Goal: Transaction & Acquisition: Download file/media

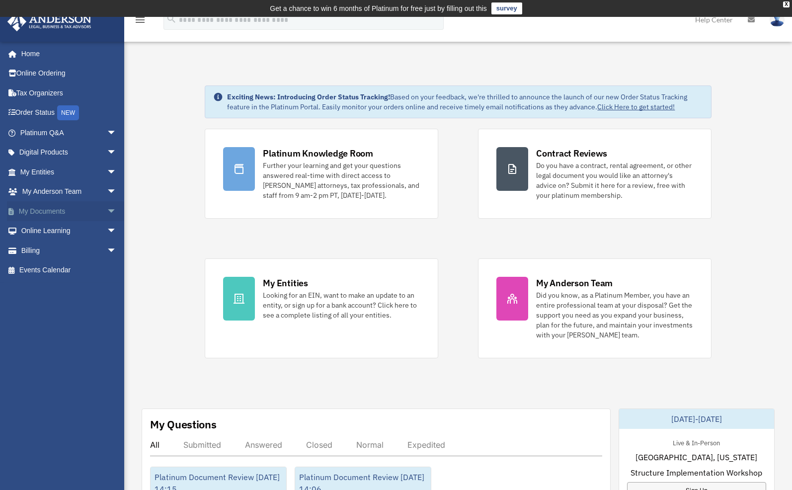
click at [107, 214] on span "arrow_drop_down" at bounding box center [117, 211] width 20 height 20
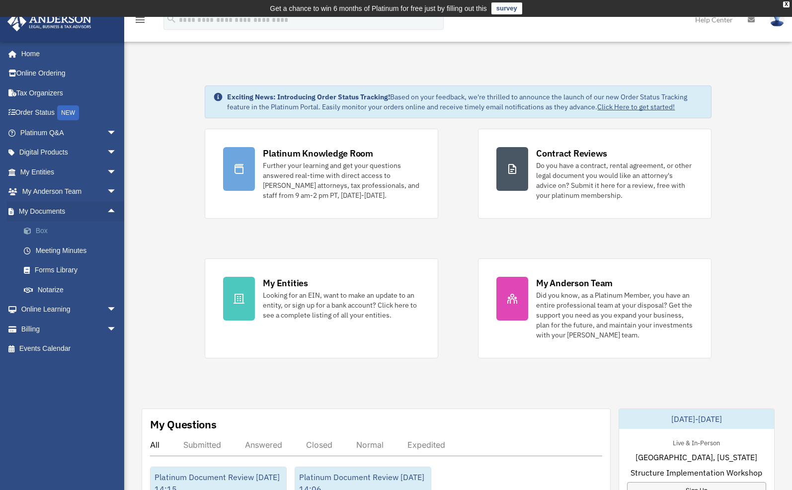
click at [43, 231] on link "Box" at bounding box center [73, 231] width 118 height 20
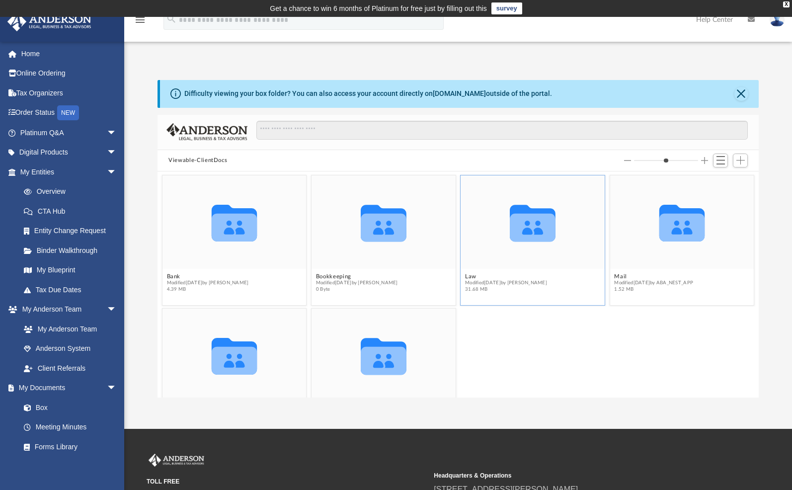
click at [470, 280] on span "Modified Fri Aug 22 2025 by Cora Melot" at bounding box center [506, 283] width 82 height 6
click at [468, 276] on button "Law" at bounding box center [506, 276] width 82 height 6
click at [238, 278] on button "DreamSphere Investments, LLC" at bounding box center [210, 276] width 87 height 6
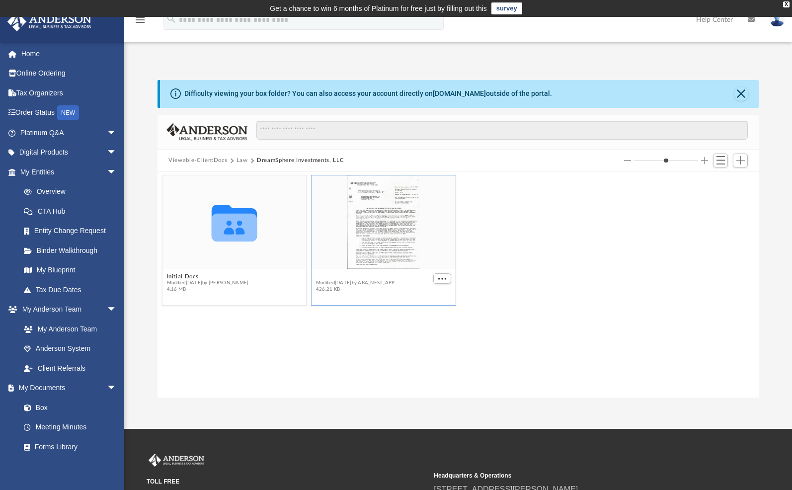
click at [376, 277] on button "2025.07.22 (08:32:26) - DreamSphere Investments, LLC - EIN Letter from IRS.pdf" at bounding box center [373, 276] width 115 height 6
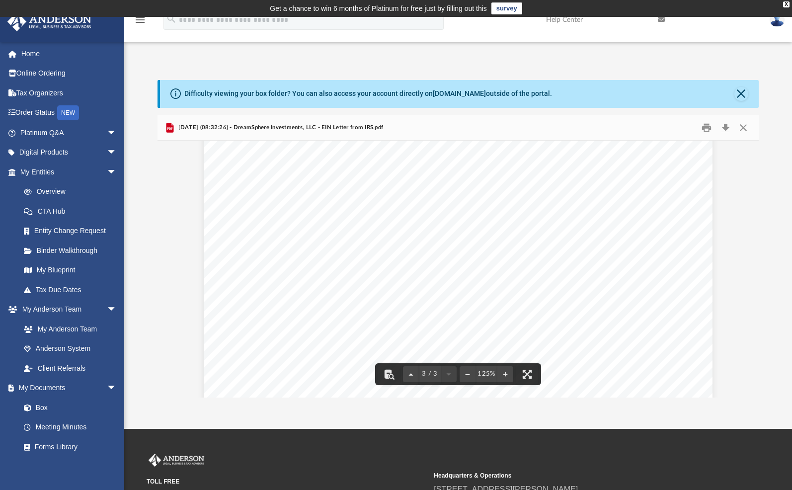
scroll to position [1759, 0]
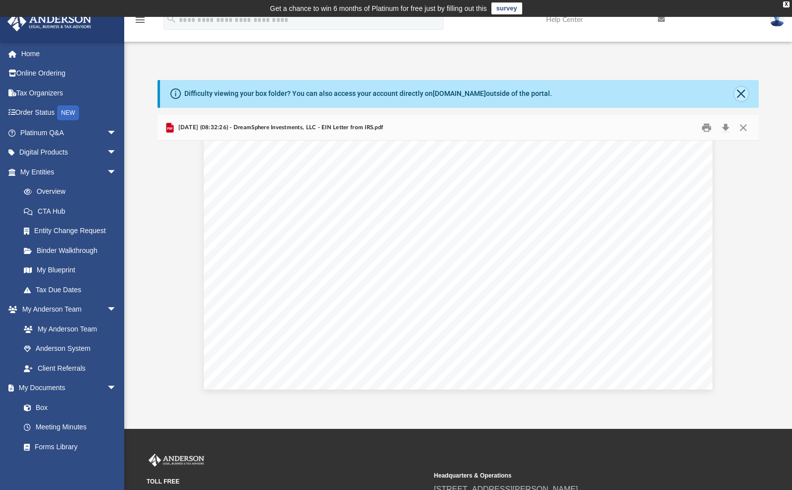
click at [739, 93] on button "Close" at bounding box center [742, 94] width 14 height 14
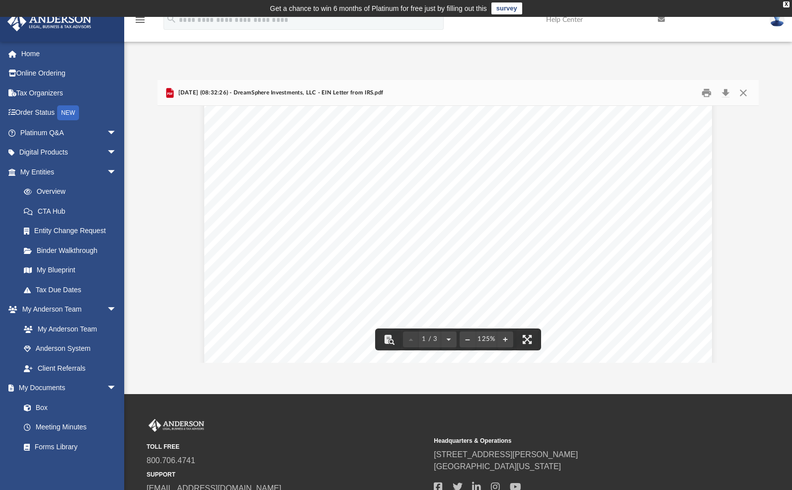
scroll to position [0, 0]
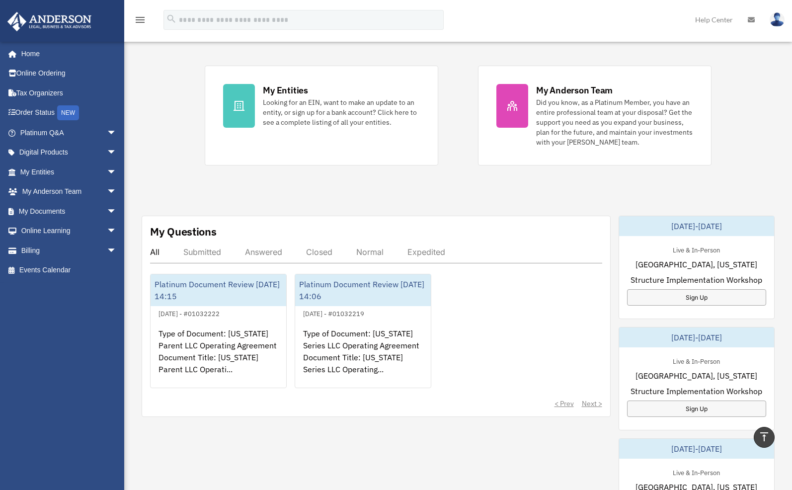
scroll to position [191, 0]
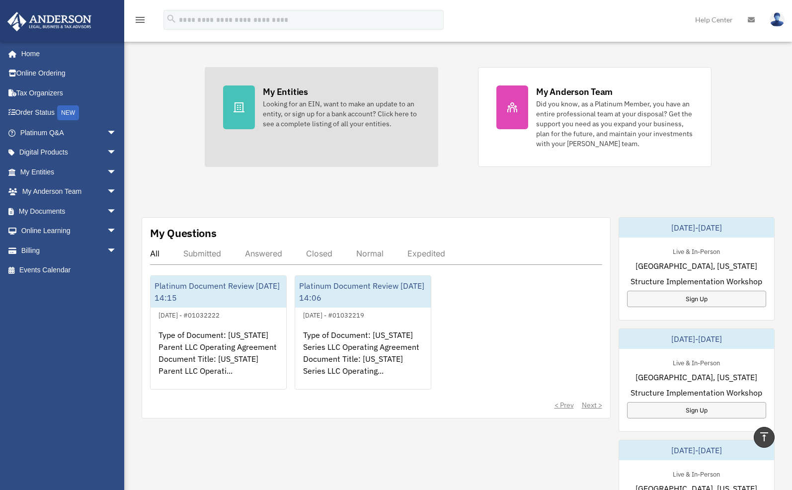
click at [285, 91] on div "My Entities" at bounding box center [285, 91] width 45 height 12
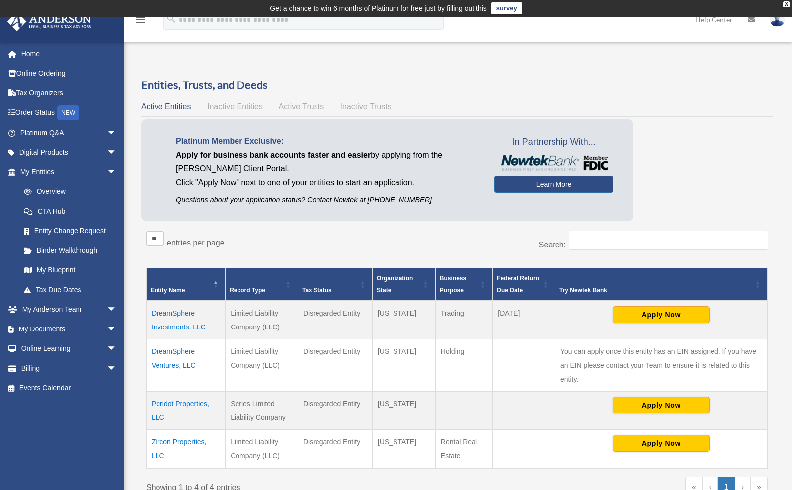
click at [193, 329] on td "DreamSphere Investments, LLC" at bounding box center [186, 320] width 79 height 39
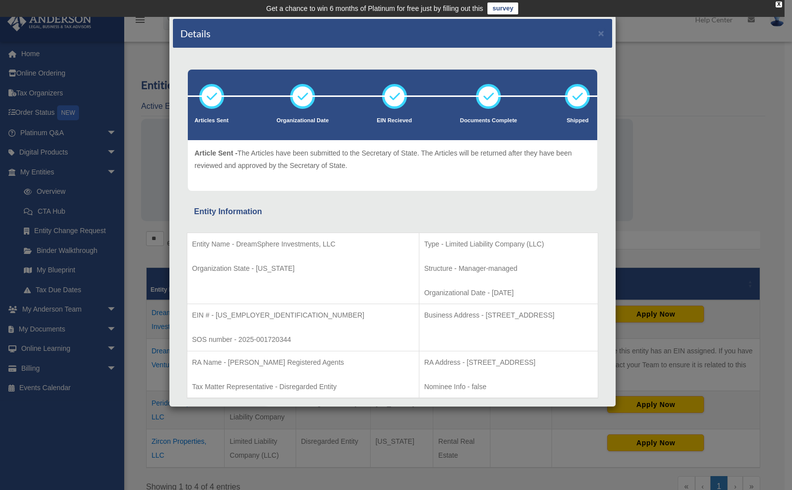
click at [193, 329] on td "EIN # - 39-3190158 SOS number - 2025-001720344" at bounding box center [303, 327] width 232 height 47
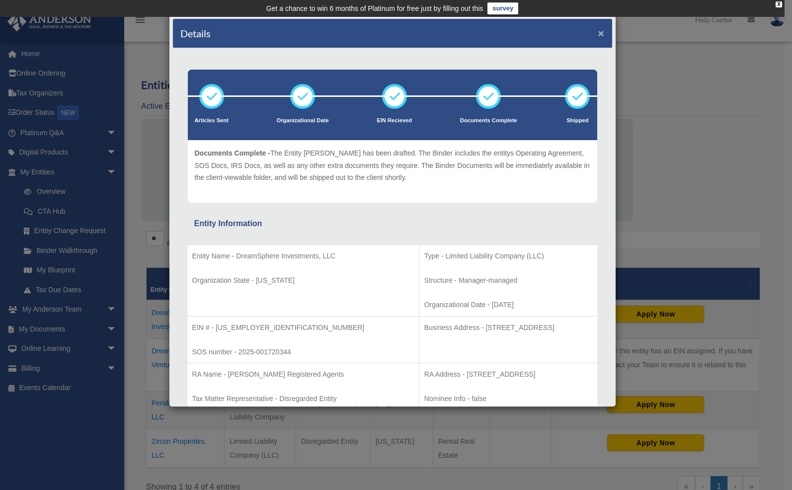
click at [598, 32] on button "×" at bounding box center [601, 33] width 6 height 10
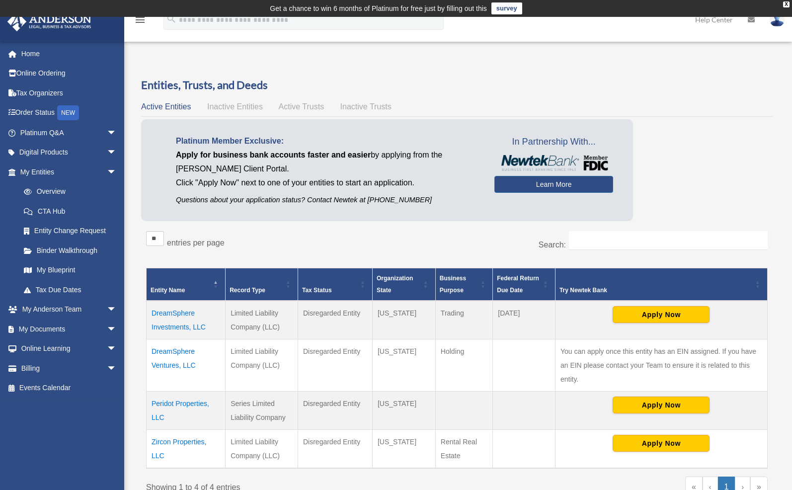
click at [183, 314] on td "DreamSphere Investments, LLC" at bounding box center [186, 320] width 79 height 39
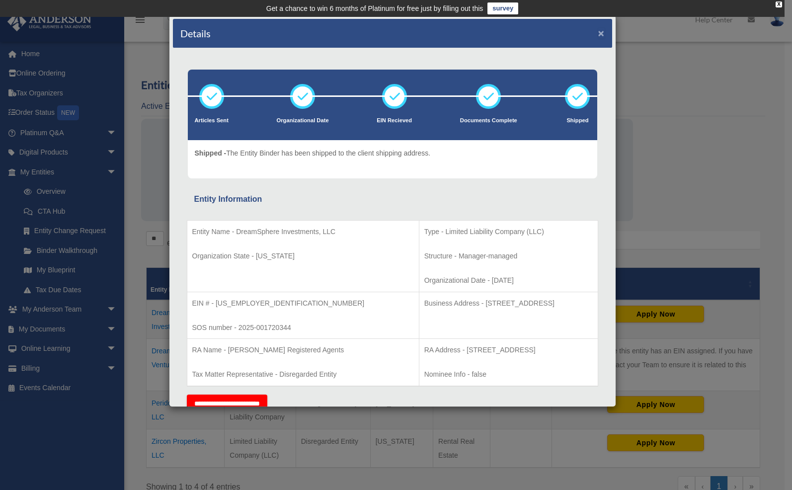
click at [598, 35] on button "×" at bounding box center [601, 33] width 6 height 10
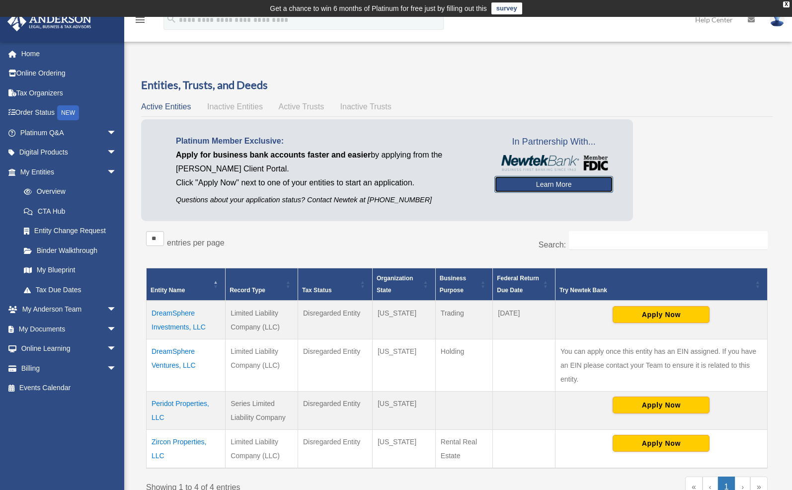
click at [545, 181] on link "Learn More" at bounding box center [554, 184] width 119 height 17
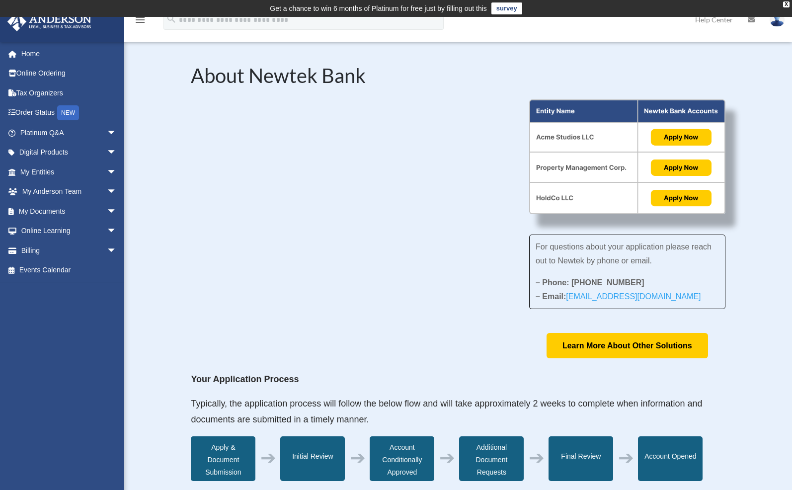
click at [365, 303] on div "For questions about your application please reach out to Newtek by phone or ema…" at bounding box center [458, 228] width 534 height 259
click at [107, 210] on span "arrow_drop_down" at bounding box center [117, 211] width 20 height 20
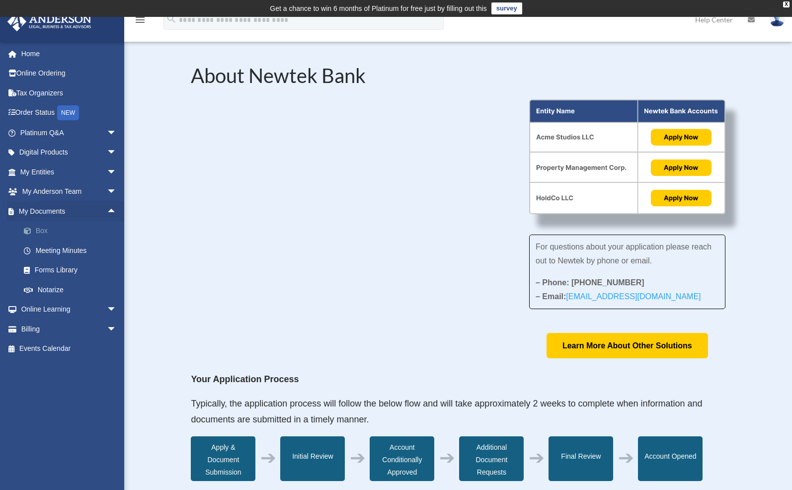
click at [44, 228] on link "Box" at bounding box center [73, 231] width 118 height 20
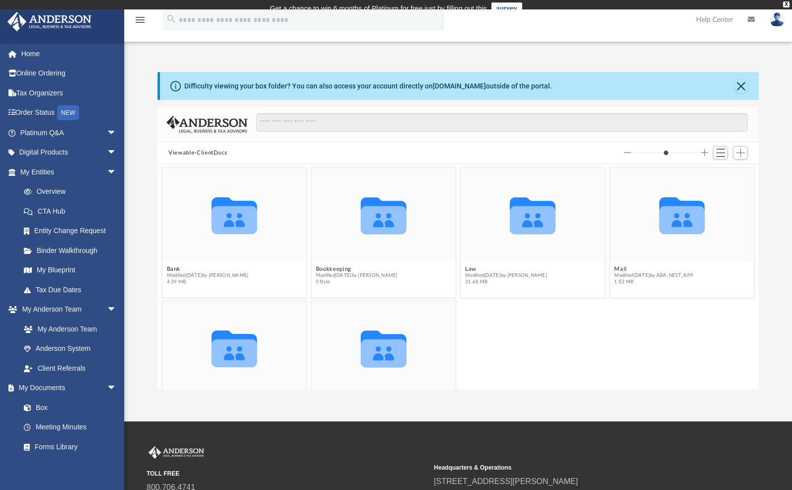
scroll to position [218, 593]
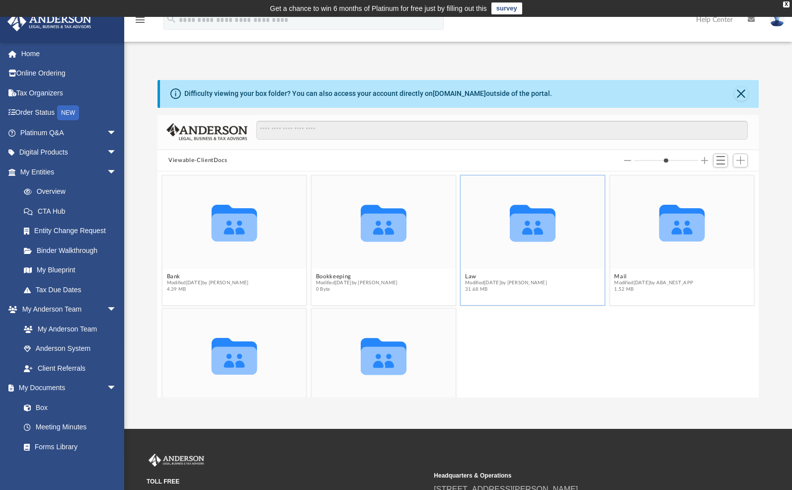
click at [523, 282] on span "Modified [DATE] by [PERSON_NAME]" at bounding box center [506, 283] width 82 height 6
click at [513, 284] on span "Modified [DATE] by [PERSON_NAME]" at bounding box center [506, 283] width 82 height 6
click at [511, 287] on span "31.68 MB" at bounding box center [506, 290] width 82 height 6
click at [470, 277] on button "Law" at bounding box center [506, 276] width 82 height 6
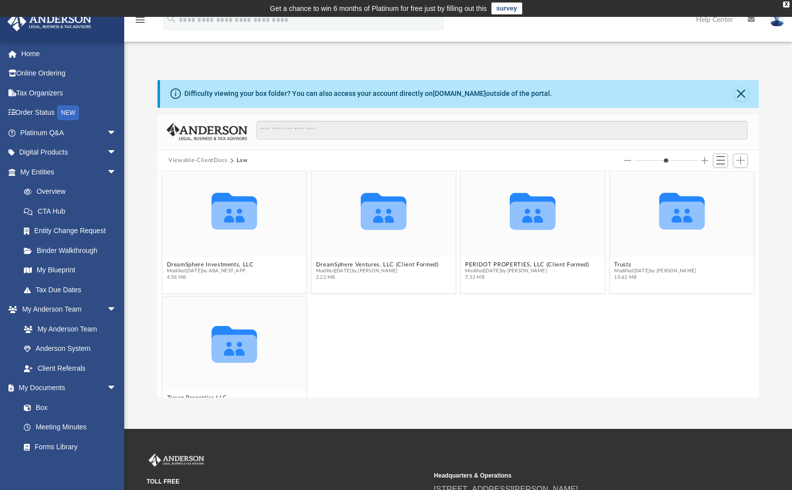
scroll to position [7, 0]
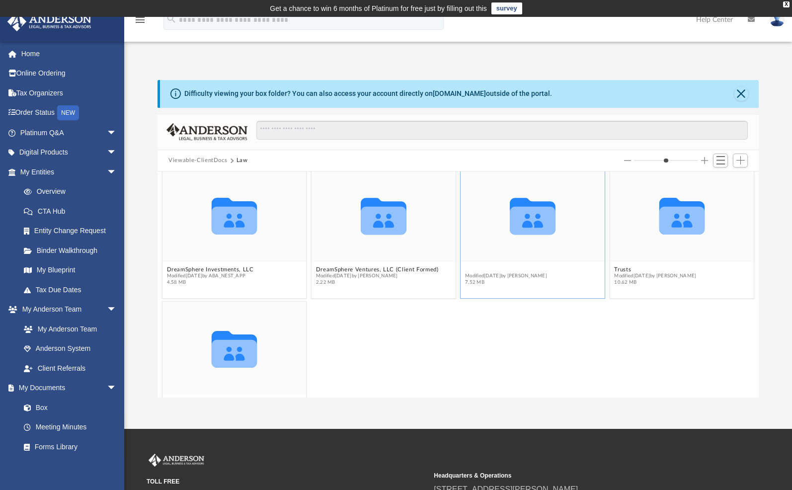
click at [529, 269] on button "PERIDOT PROPERTIES, LLC (Client Formed)" at bounding box center [527, 269] width 124 height 6
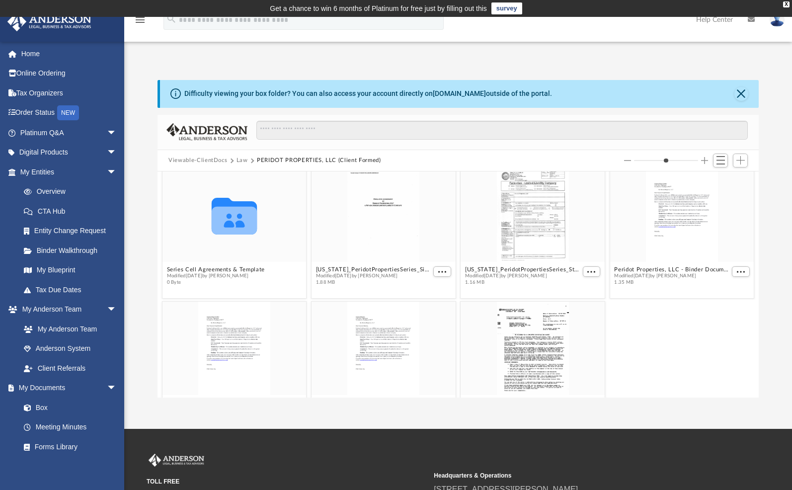
click at [242, 162] on button "Law" at bounding box center [242, 160] width 11 height 9
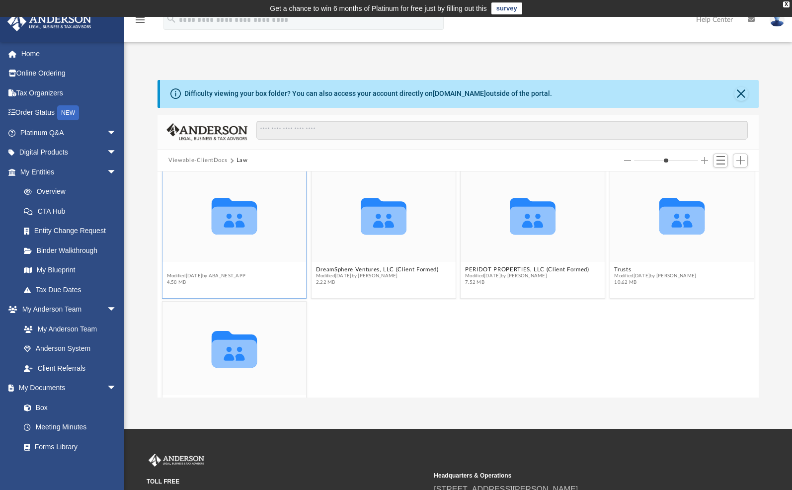
click at [244, 268] on button "DreamSphere Investments, LLC" at bounding box center [210, 269] width 87 height 6
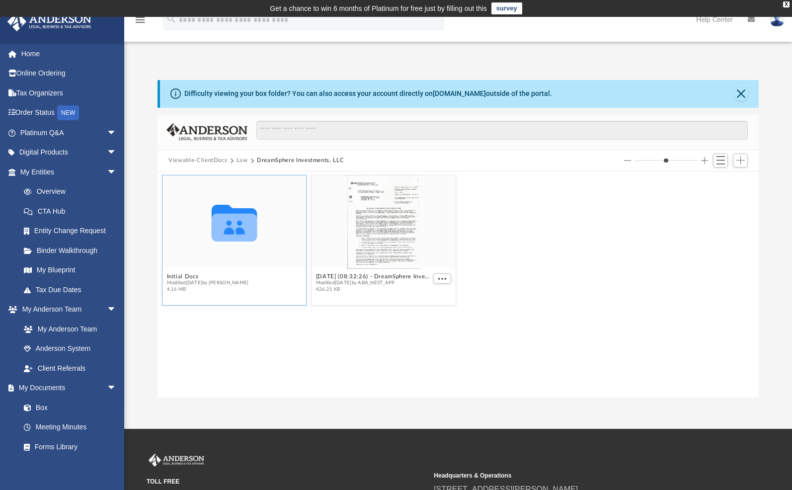
click at [228, 273] on figcaption "Initial Docs Modified Fri Jul 18 2025 by Lauren Thornton 4.16 MB" at bounding box center [235, 283] width 144 height 26
click at [220, 276] on button "Initial Docs" at bounding box center [208, 276] width 82 height 6
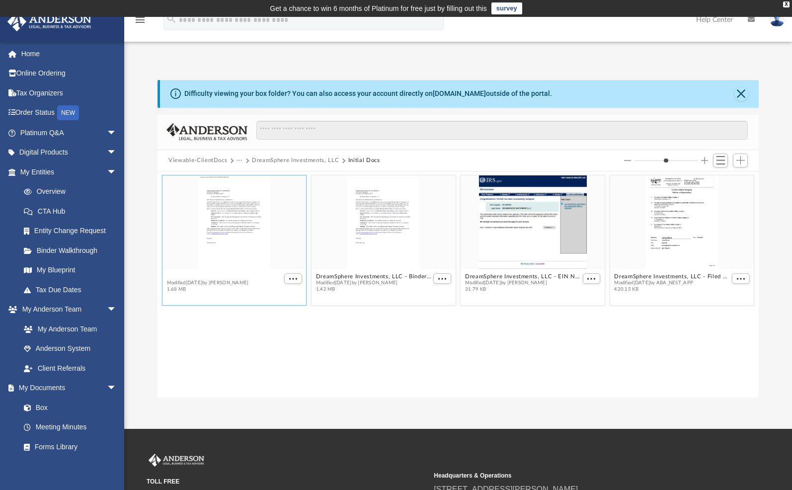
click at [261, 275] on button "DreamSphere Investments, LLC - Binder Documents - DocuSigned.pdf" at bounding box center [224, 276] width 115 height 6
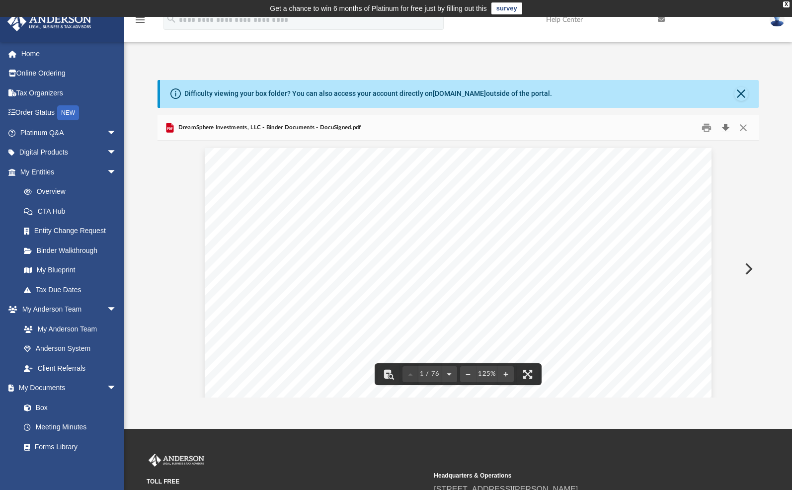
click at [728, 127] on button "Download" at bounding box center [726, 127] width 18 height 15
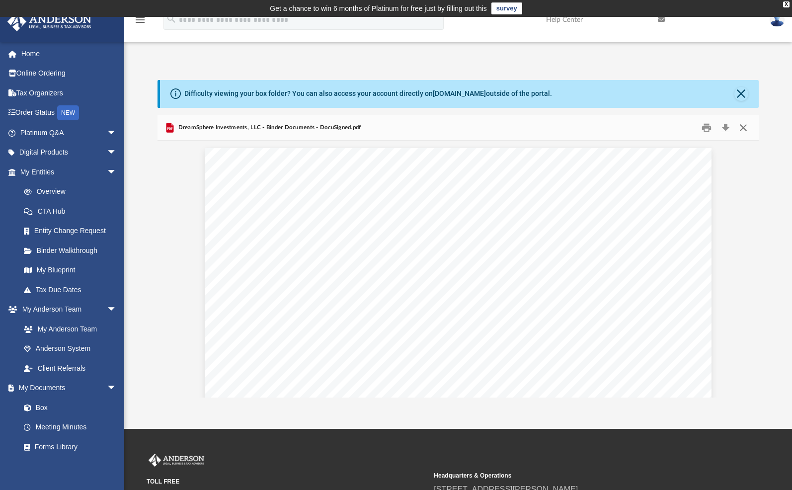
click at [745, 130] on button "Close" at bounding box center [743, 127] width 18 height 15
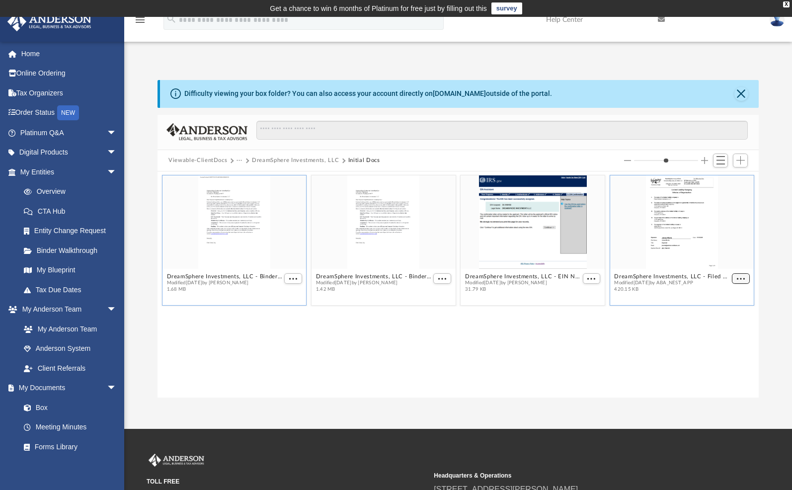
click at [741, 279] on span "More options" at bounding box center [741, 278] width 8 height 5
click at [732, 310] on li "Download" at bounding box center [729, 312] width 29 height 10
click at [412, 276] on button "DreamSphere Investments, LLC - Binder Documents.pdf" at bounding box center [373, 276] width 115 height 6
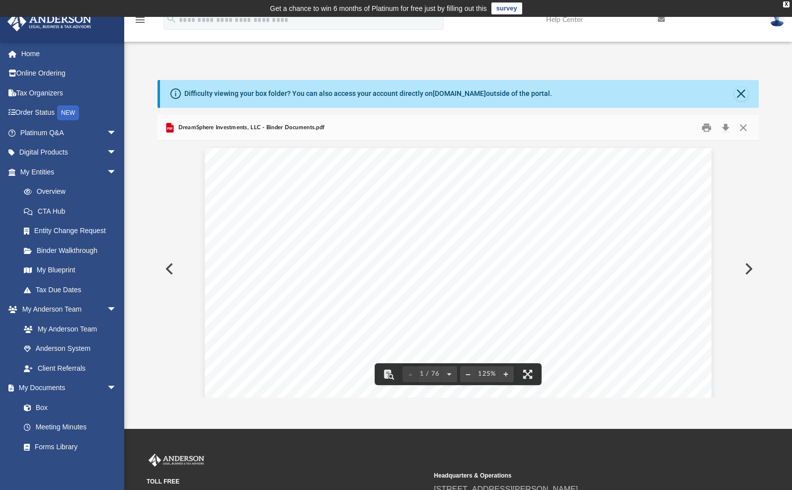
click at [171, 266] on button "Preview" at bounding box center [169, 269] width 22 height 28
